Goal: Task Accomplishment & Management: Complete application form

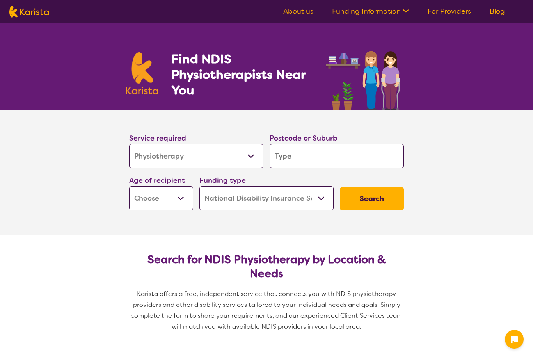
select select "Physiotherapy"
select select "NDIS"
select select "Physiotherapy"
select select "NDIS"
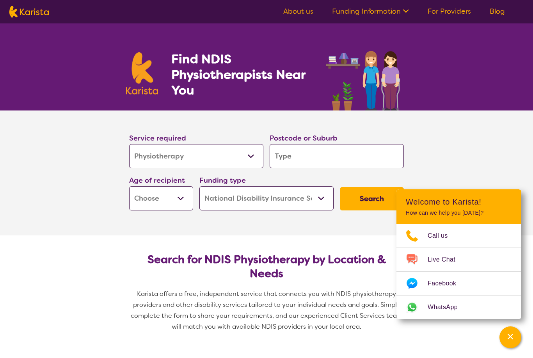
click at [332, 153] on input "search" at bounding box center [336, 156] width 134 height 24
type input "2"
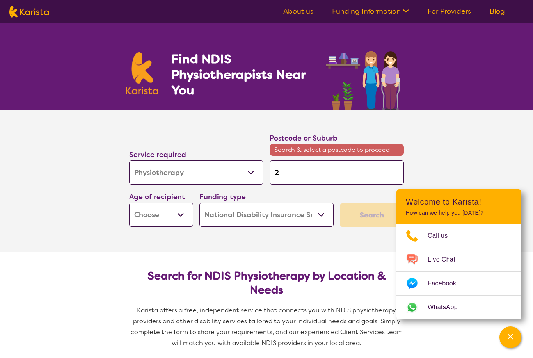
type input "27"
type input "279"
type input "2795"
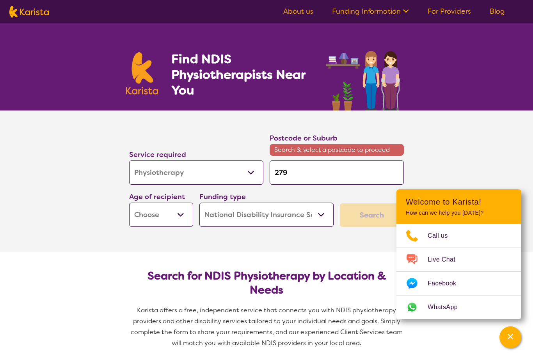
type input "2795"
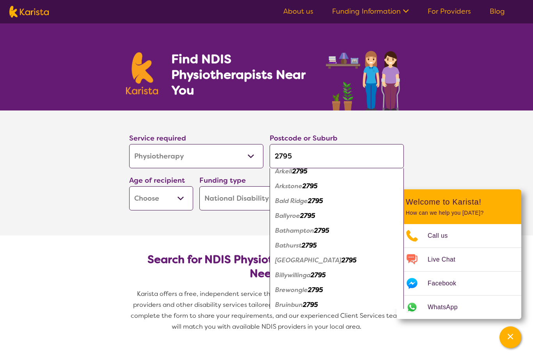
scroll to position [37, 0]
type input "2795"
click at [315, 246] on em "2795" at bounding box center [308, 244] width 15 height 8
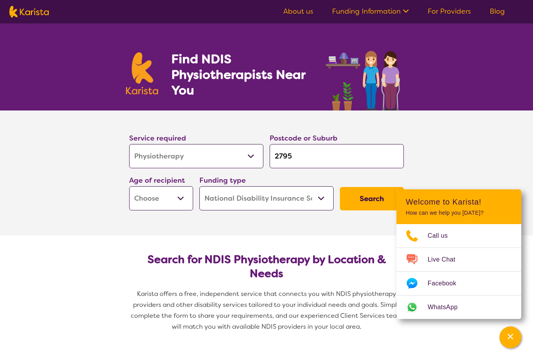
scroll to position [0, 0]
click at [182, 195] on select "Early Childhood - 0 to 9 Child - 10 to 11 Adolescent - 12 to 17 Adult - 18 to 6…" at bounding box center [161, 198] width 64 height 24
select select "AS"
click at [326, 193] on select "Home Care Package (HCP) National Disability Insurance Scheme (NDIS) I don't know" at bounding box center [266, 198] width 134 height 24
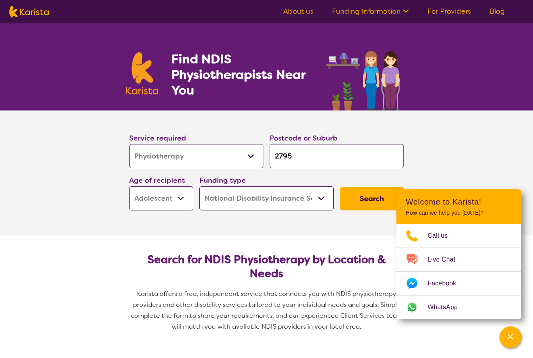
click at [366, 197] on button "Search" at bounding box center [372, 198] width 64 height 23
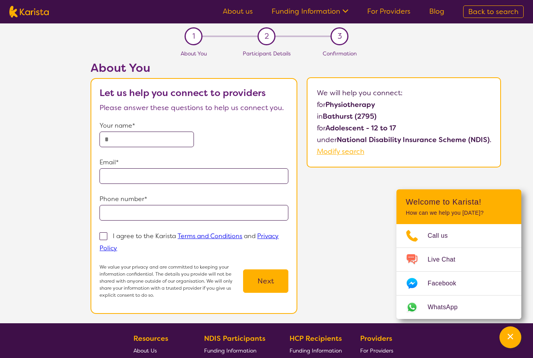
select select "Physiotherapy"
select select "AS"
select select "NDIS"
select select "Physiotherapy"
select select "AS"
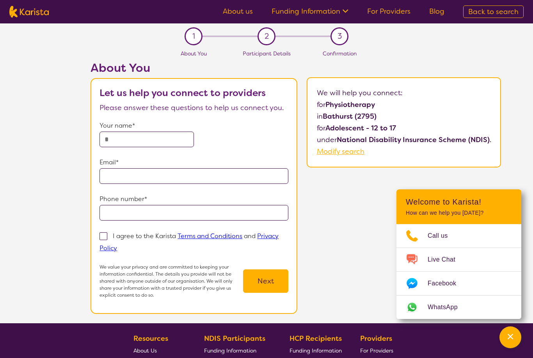
select select "NDIS"
